Goal: Find specific page/section: Find specific page/section

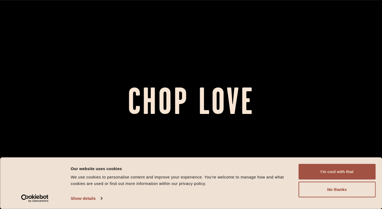
click at [334, 175] on button "I'm cool with that" at bounding box center [336, 172] width 77 height 16
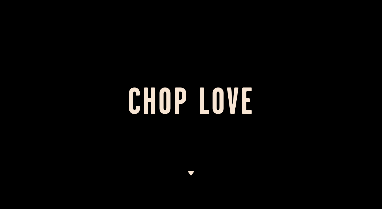
click at [188, 173] on img at bounding box center [191, 173] width 7 height 4
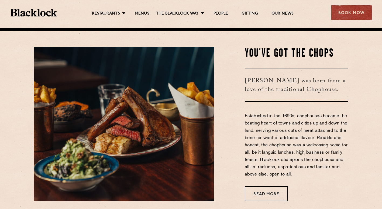
scroll to position [181, 0]
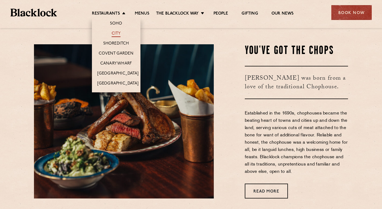
click at [117, 32] on link "City" at bounding box center [116, 34] width 9 height 6
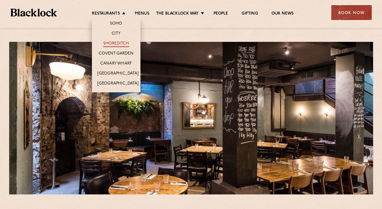
click at [118, 43] on link "Shoreditch" at bounding box center [116, 44] width 26 height 6
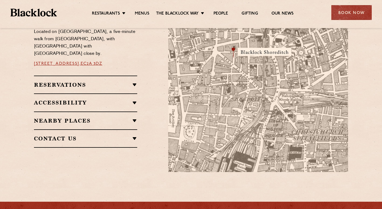
scroll to position [335, 0]
click at [82, 100] on h2 "Accessibility" at bounding box center [85, 102] width 103 height 6
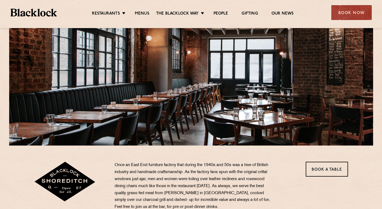
scroll to position [159, 0]
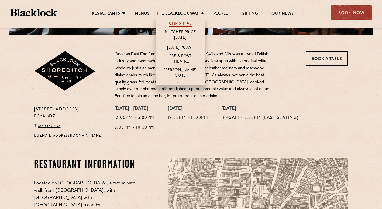
click at [181, 25] on link "Christmas" at bounding box center [180, 24] width 23 height 6
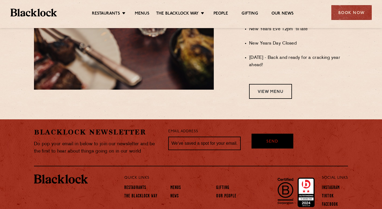
scroll to position [507, 0]
